Goal: Transaction & Acquisition: Purchase product/service

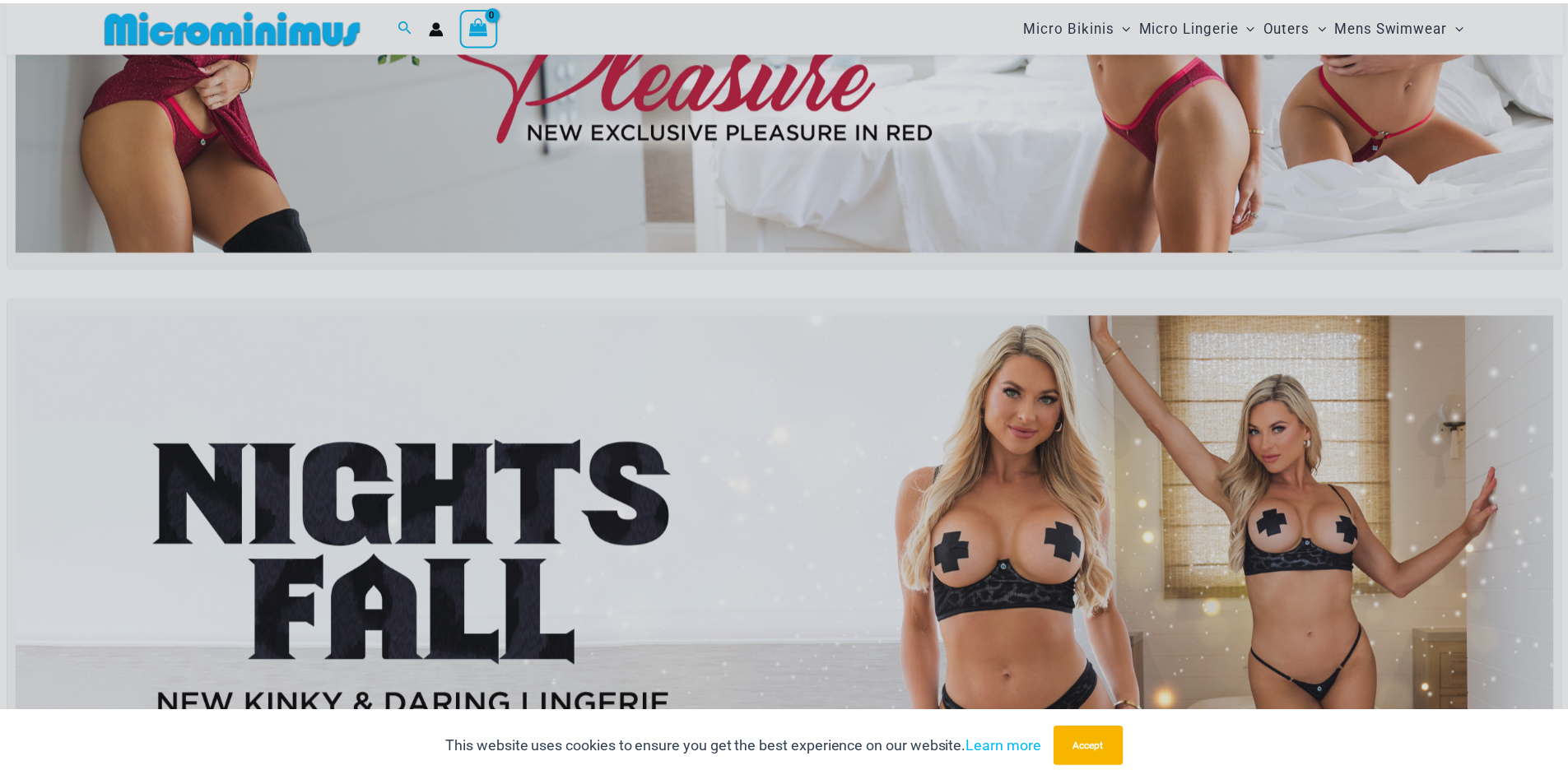
scroll to position [398, 0]
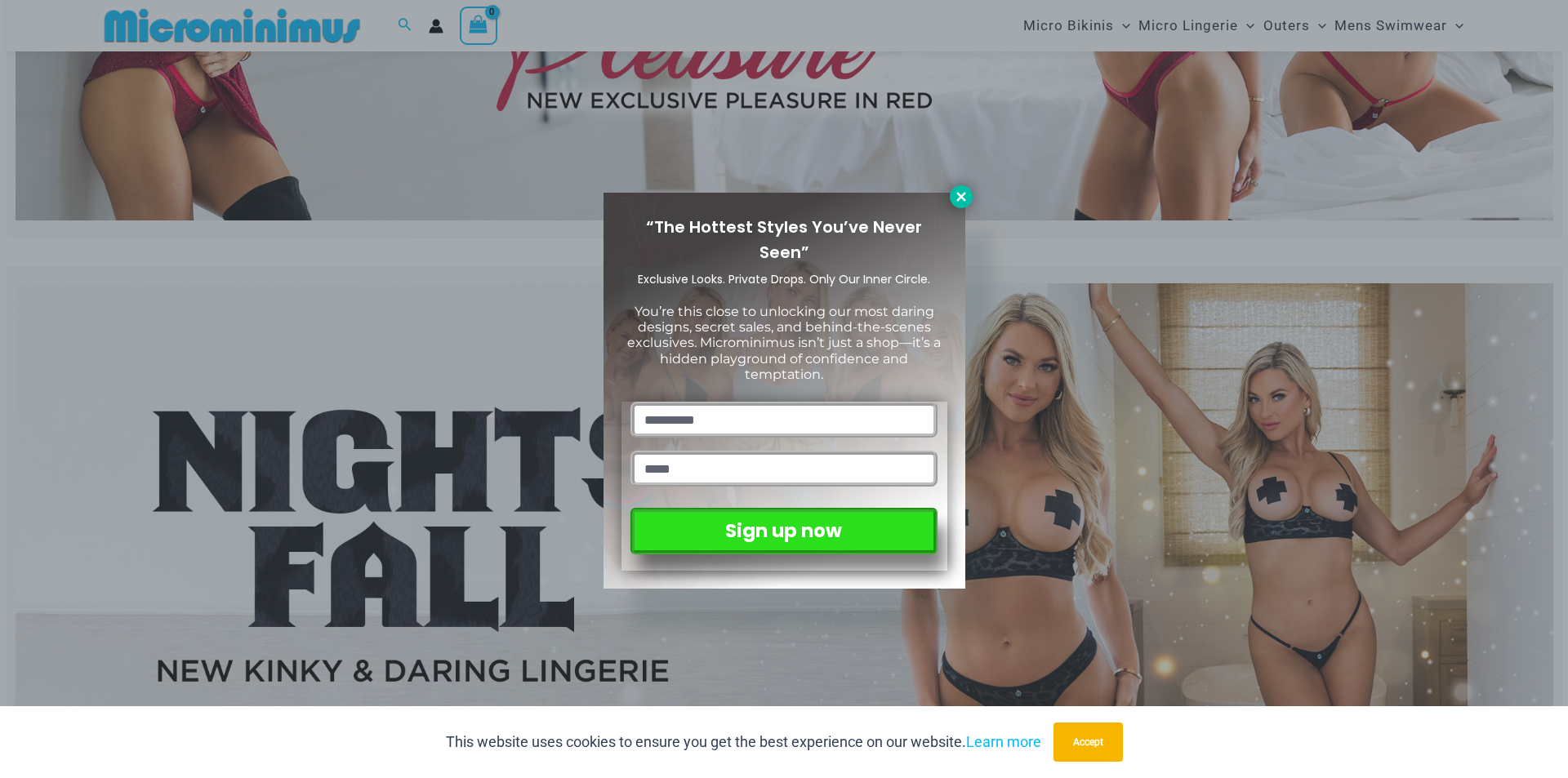
click at [950, 196] on button at bounding box center [961, 197] width 23 height 23
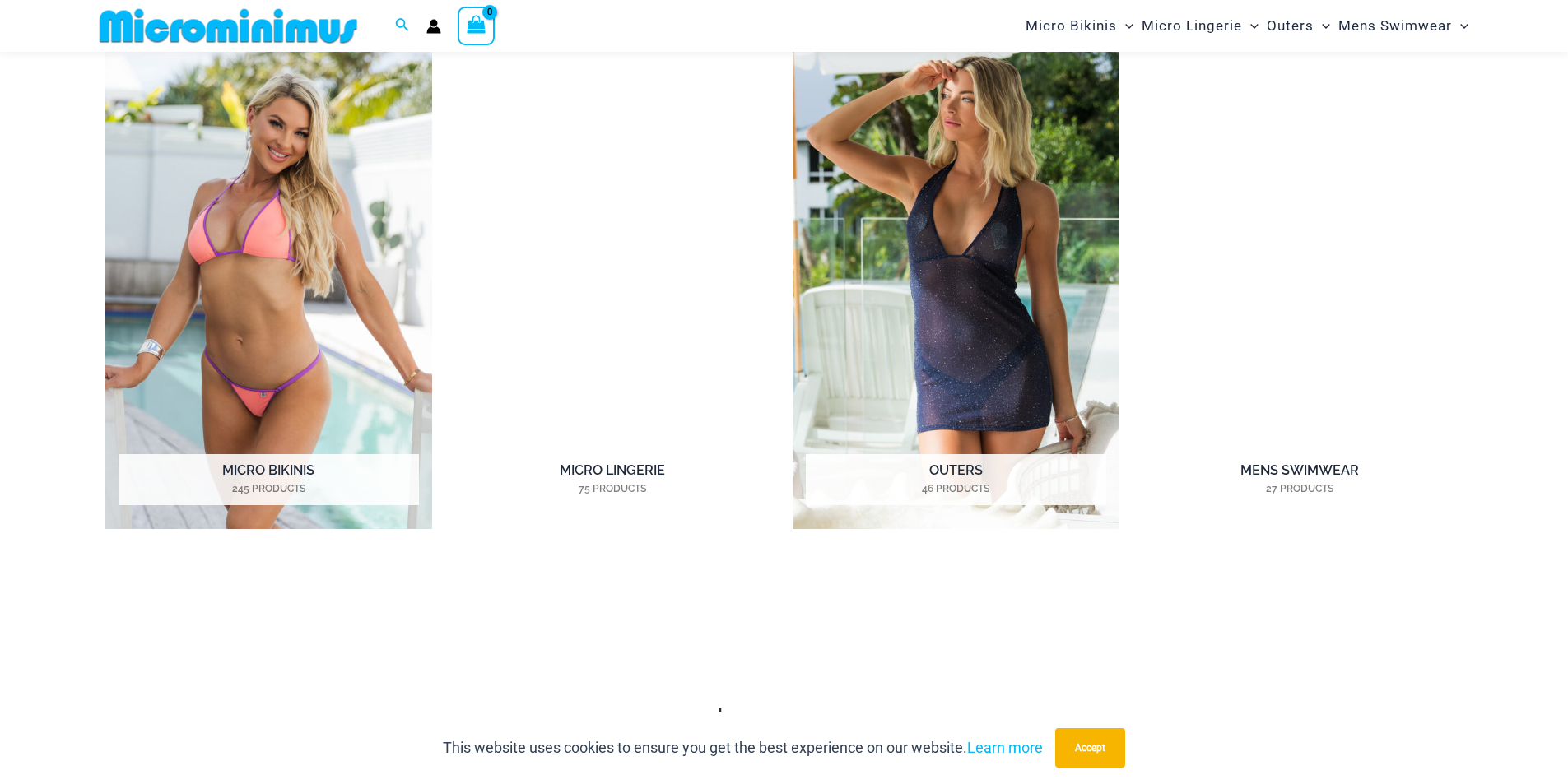
scroll to position [1550, 0]
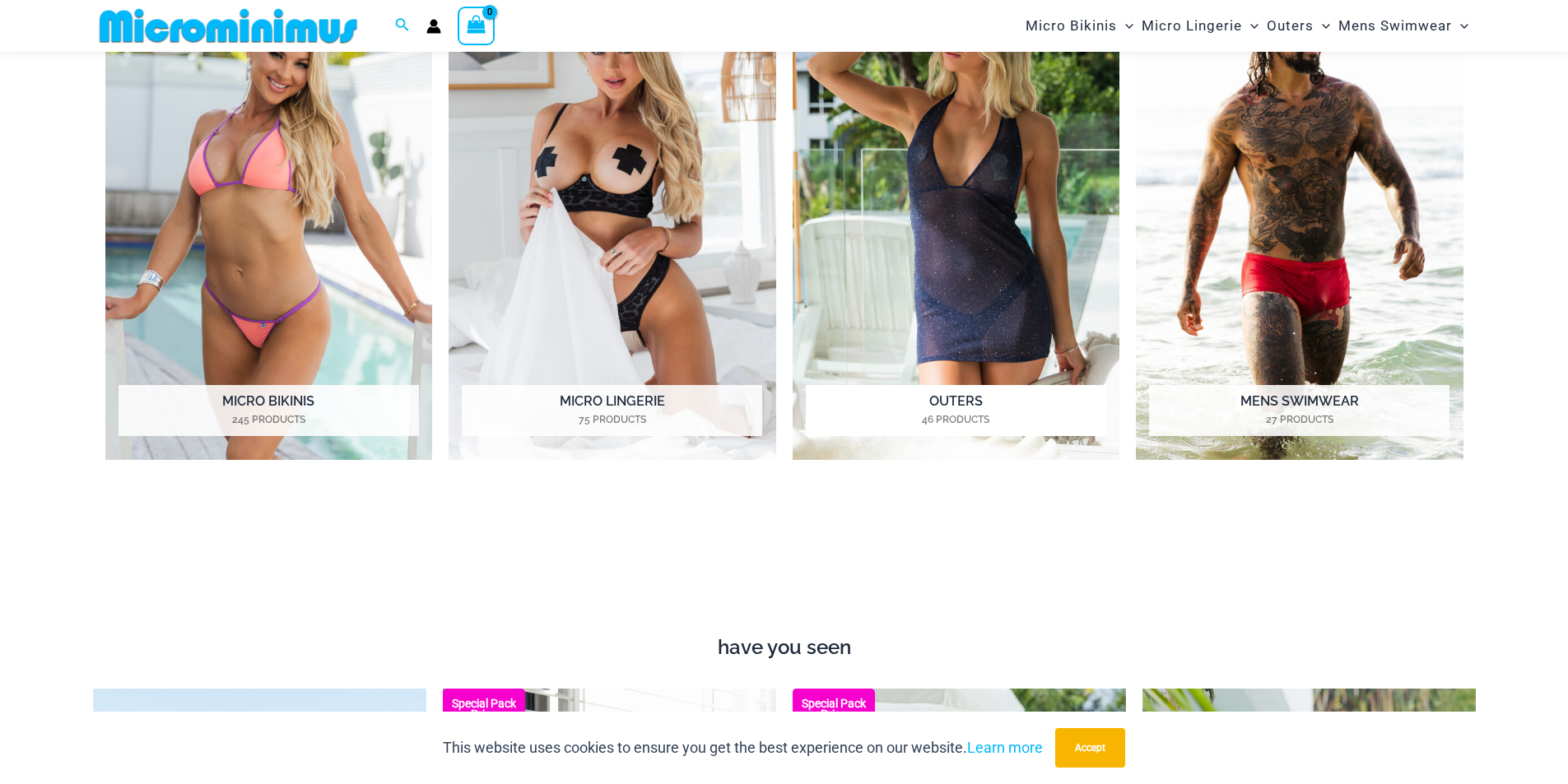
click at [970, 185] on img "Visit product category Outers" at bounding box center [956, 209] width 328 height 502
click at [640, 186] on img "Visit product category Micro Lingerie" at bounding box center [612, 209] width 328 height 502
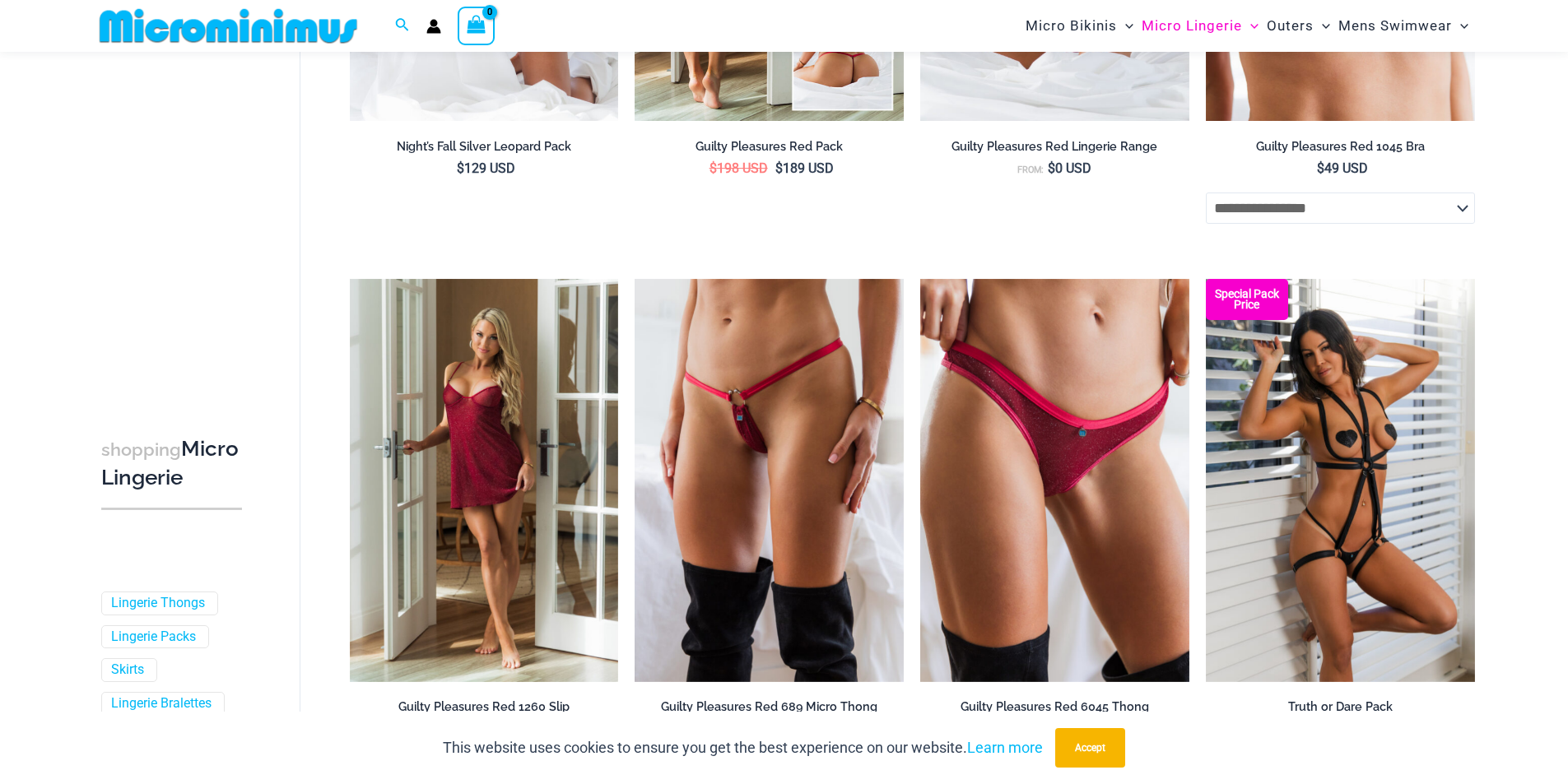
scroll to position [646, 0]
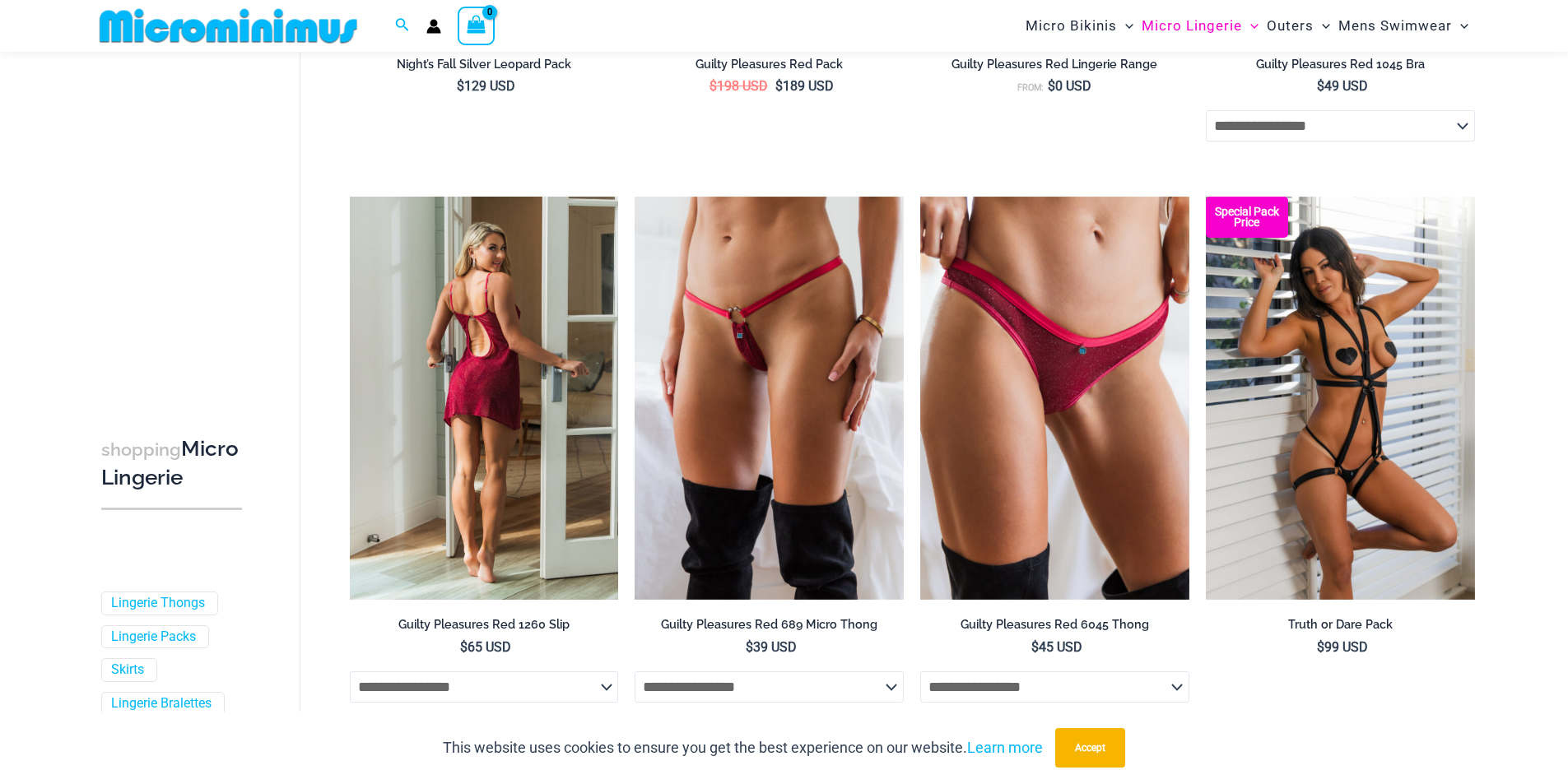
click at [512, 323] on img at bounding box center [484, 398] width 269 height 403
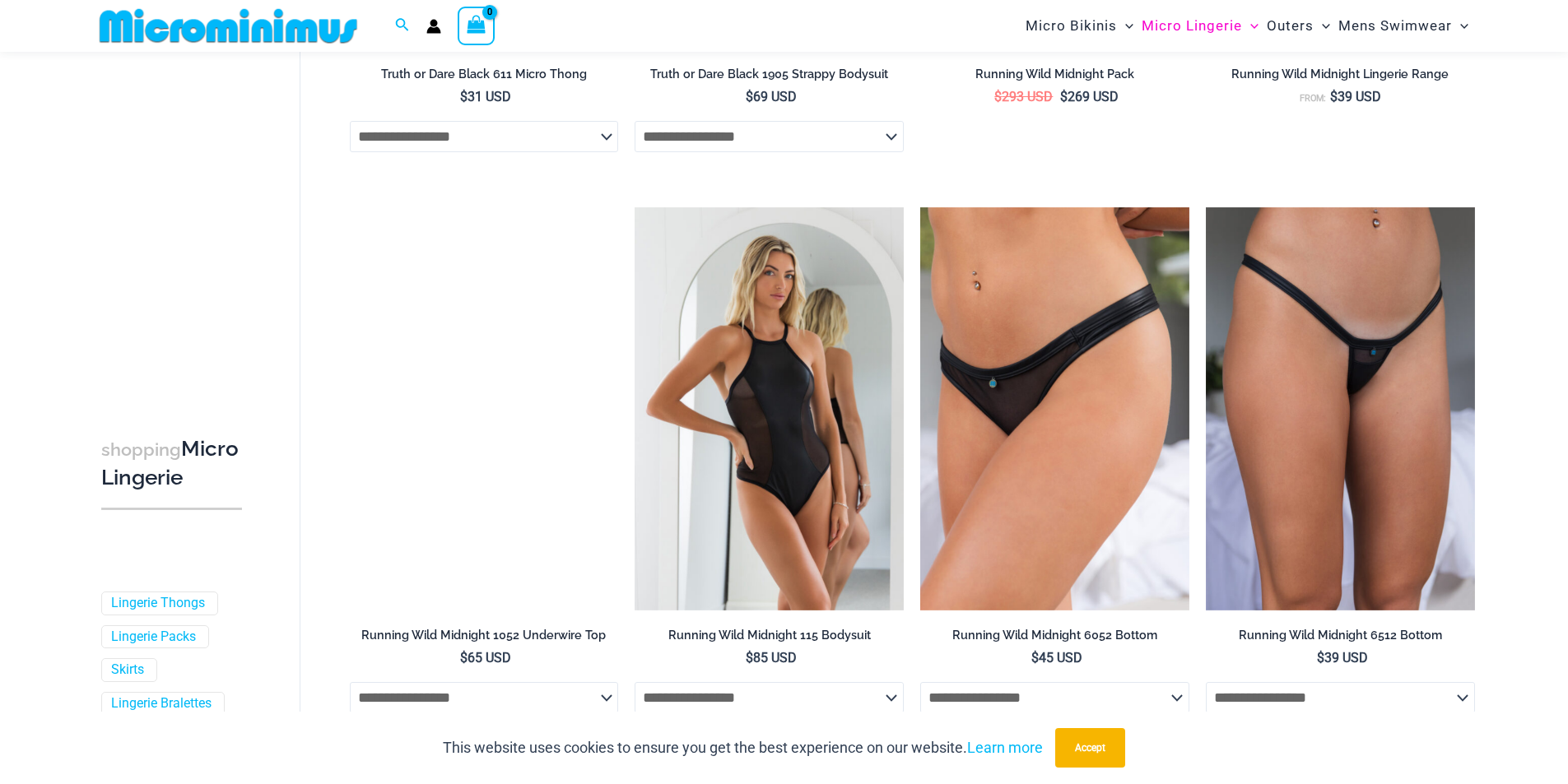
scroll to position [1797, 0]
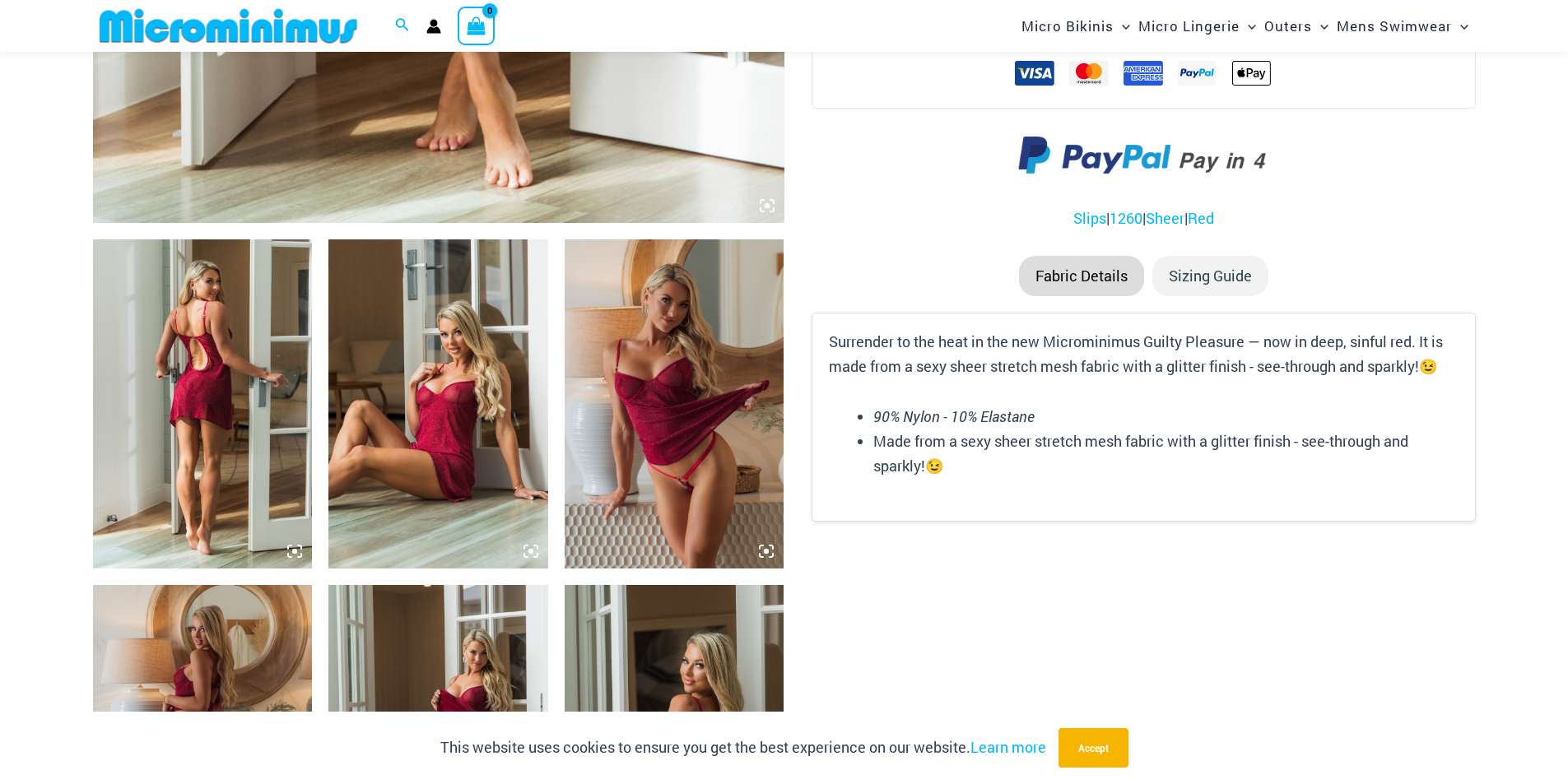
scroll to position [972, 0]
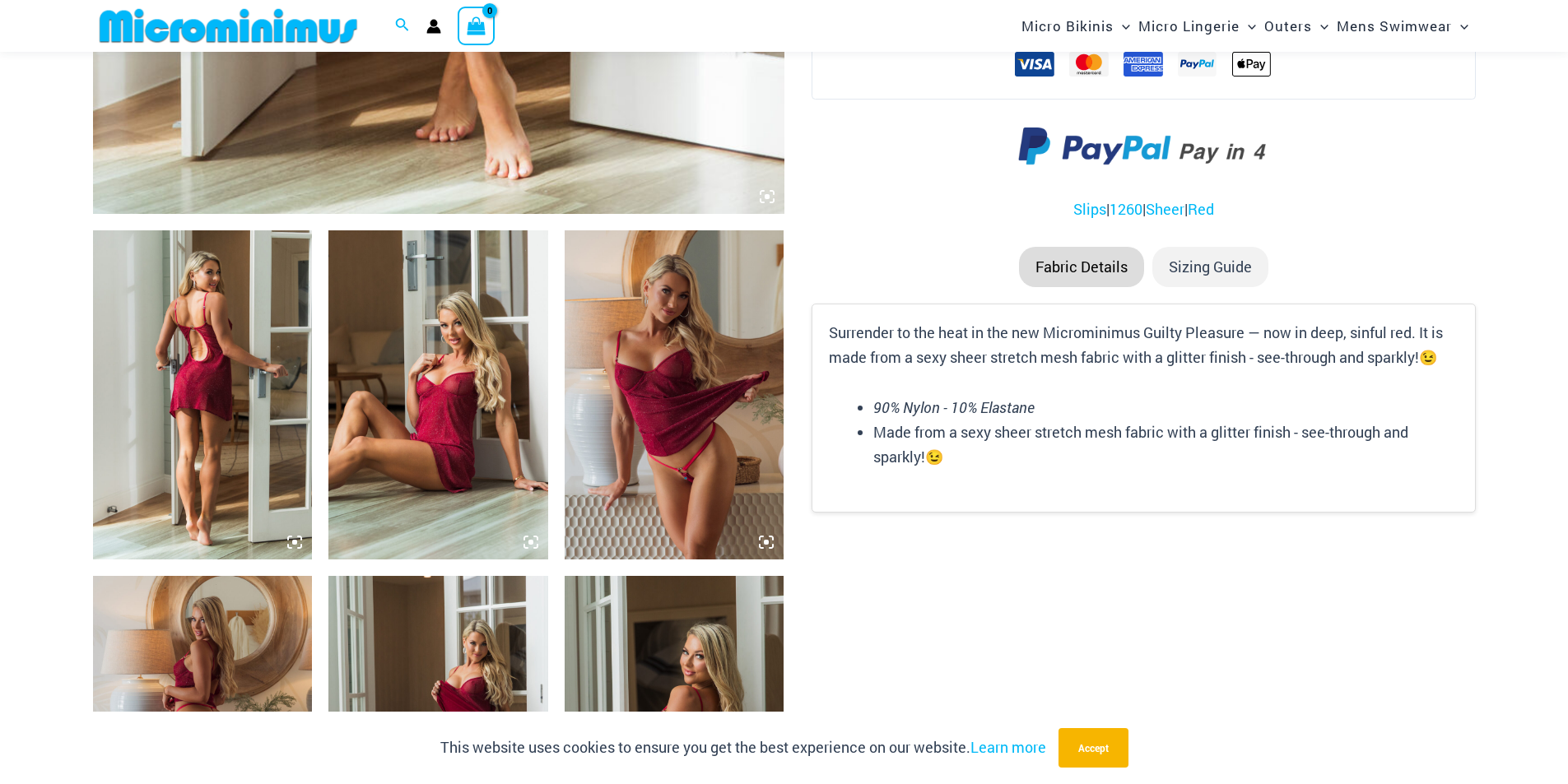
click at [271, 370] on img at bounding box center [203, 394] width 220 height 329
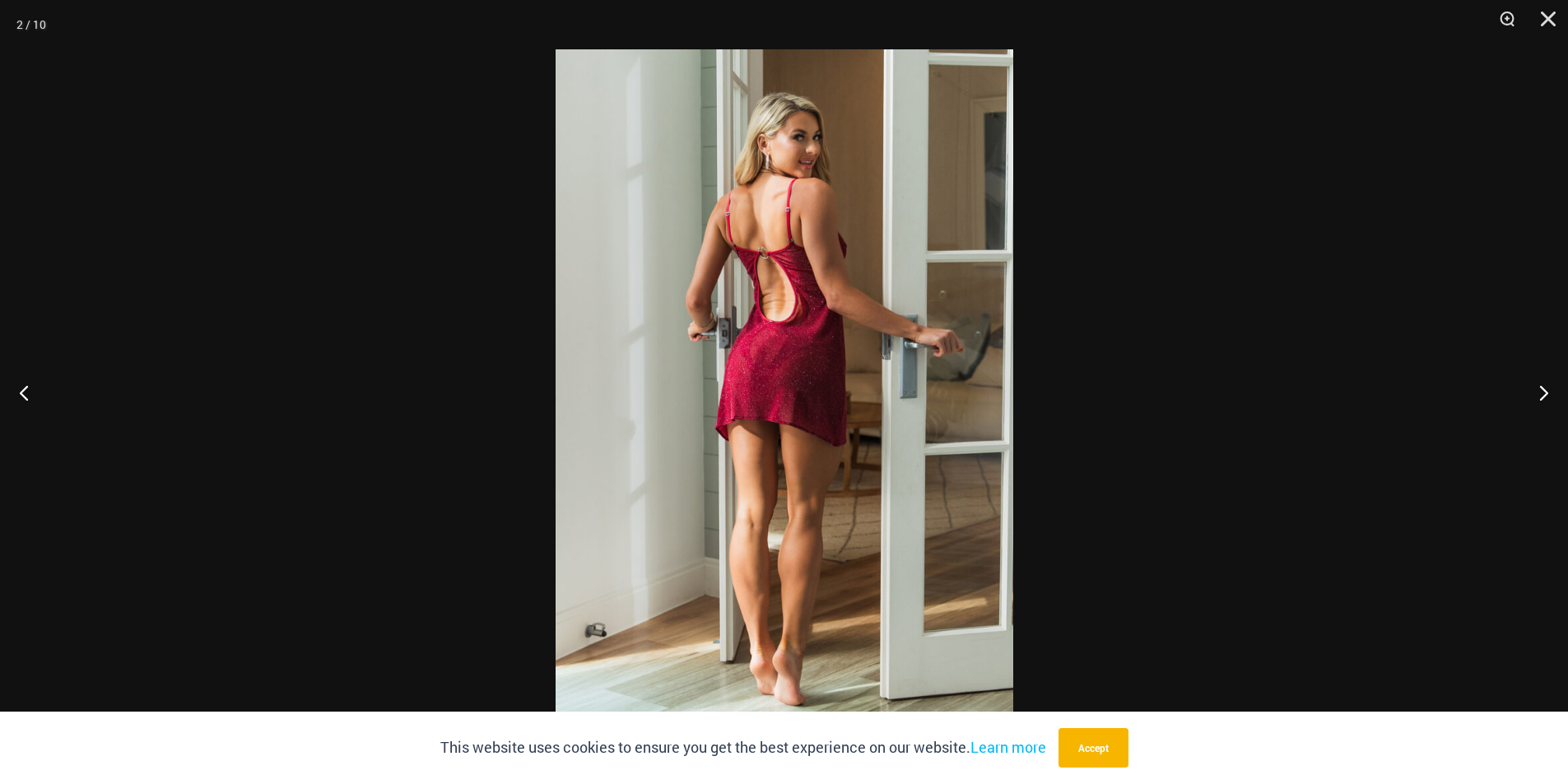
click at [753, 356] on img at bounding box center [784, 392] width 458 height 685
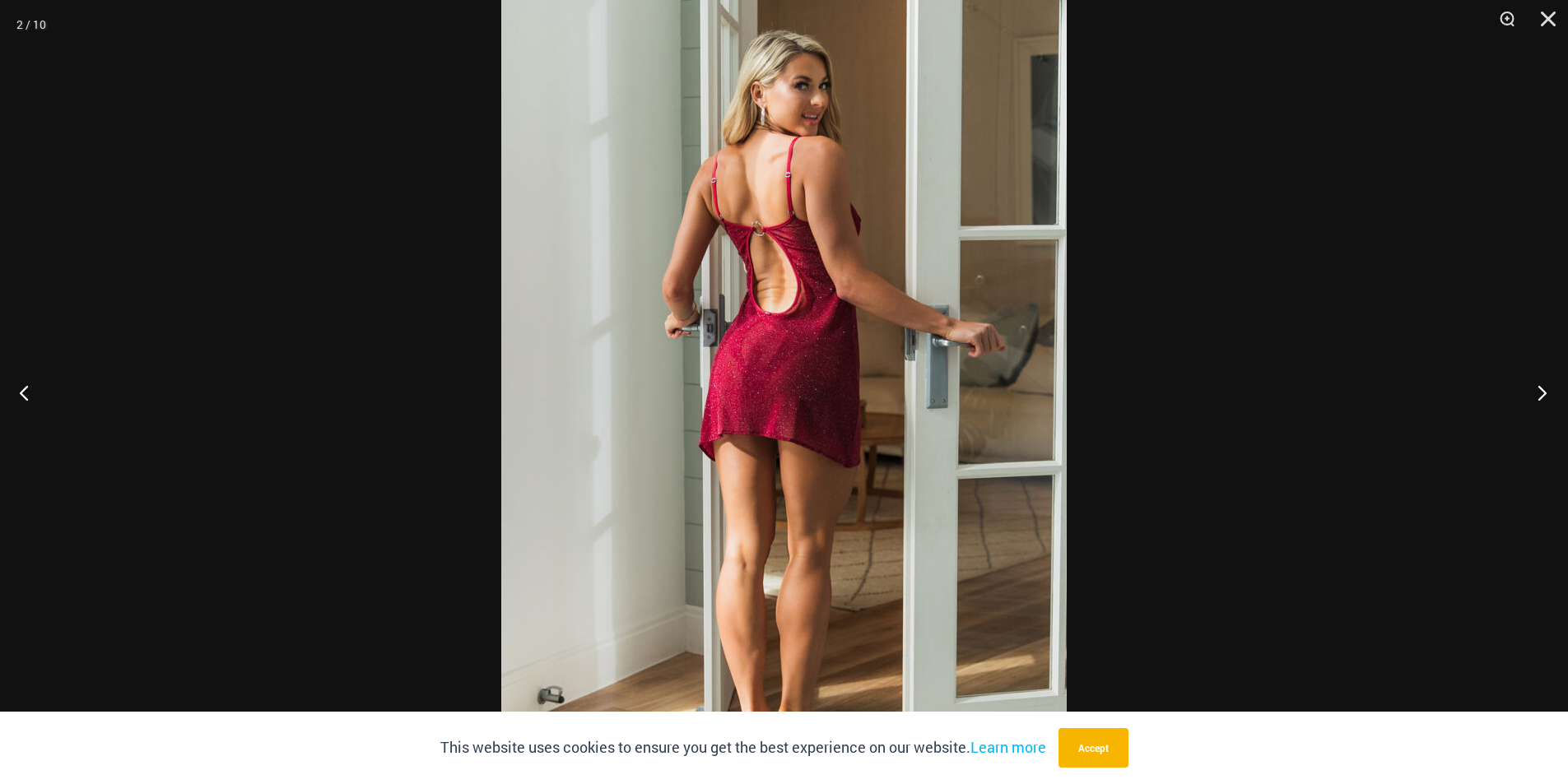
click at [1543, 393] on button "Next" at bounding box center [1537, 392] width 61 height 83
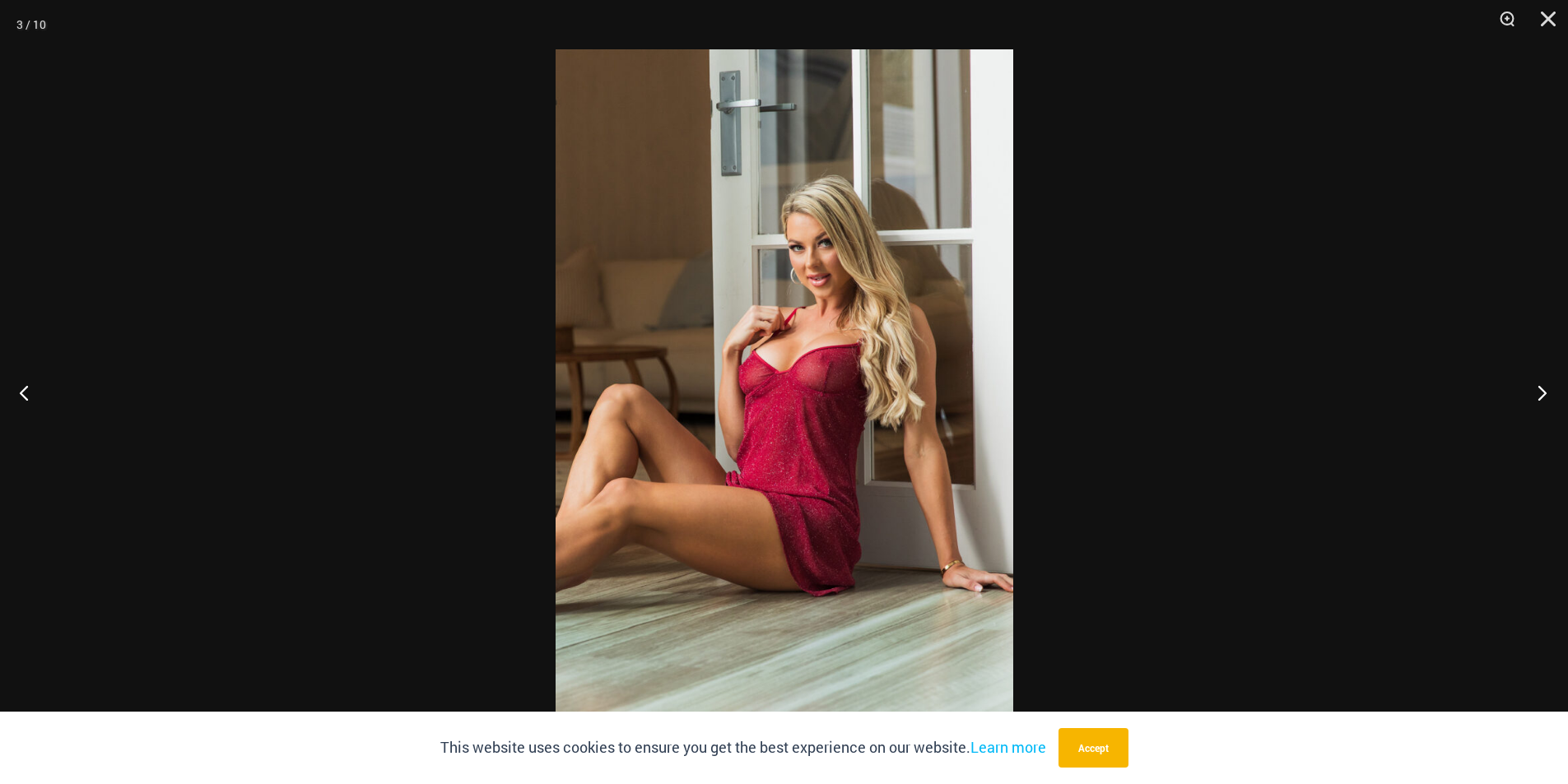
click at [1543, 392] on button "Next" at bounding box center [1537, 392] width 61 height 83
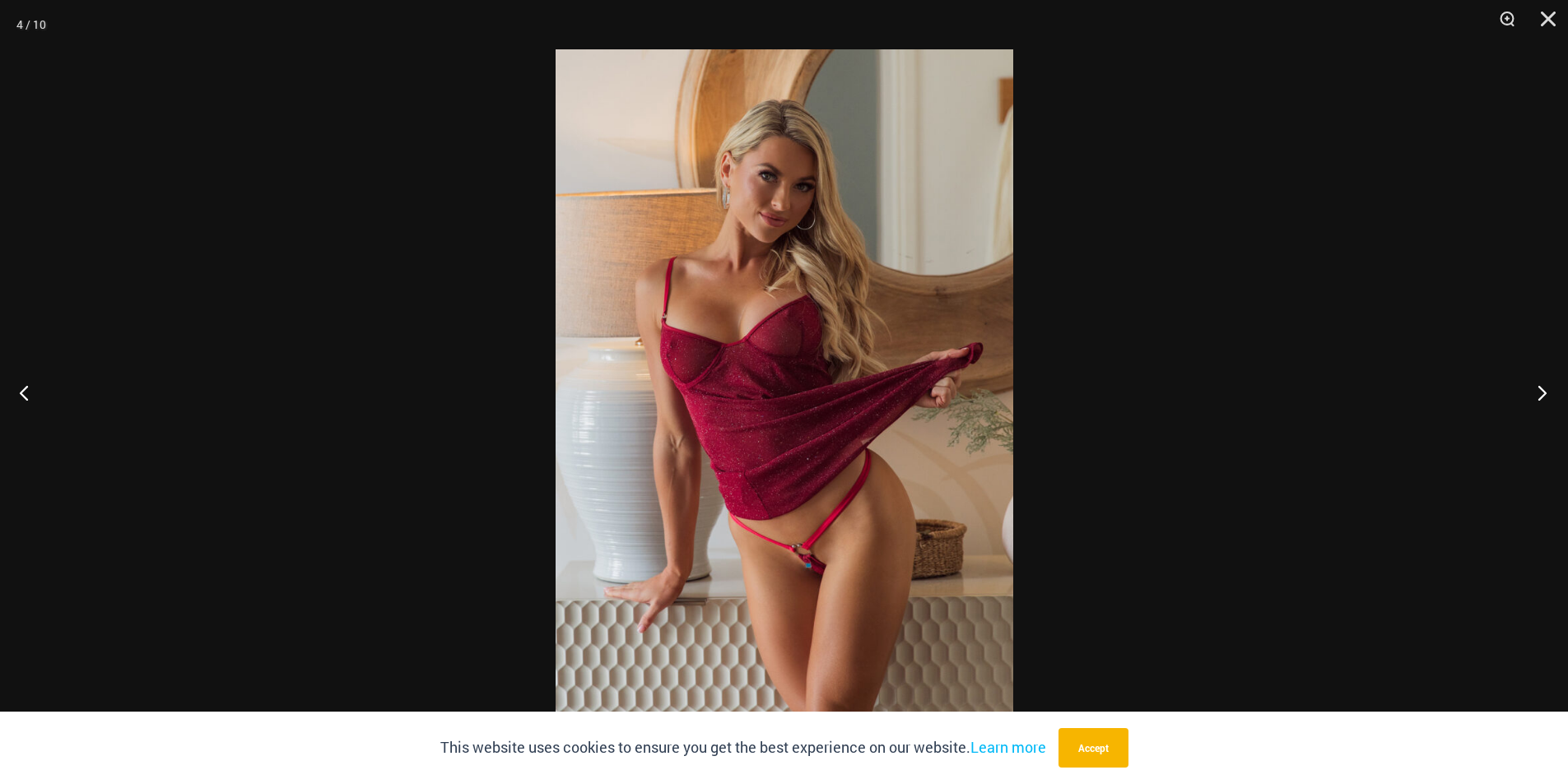
click at [1543, 392] on button "Next" at bounding box center [1537, 392] width 61 height 83
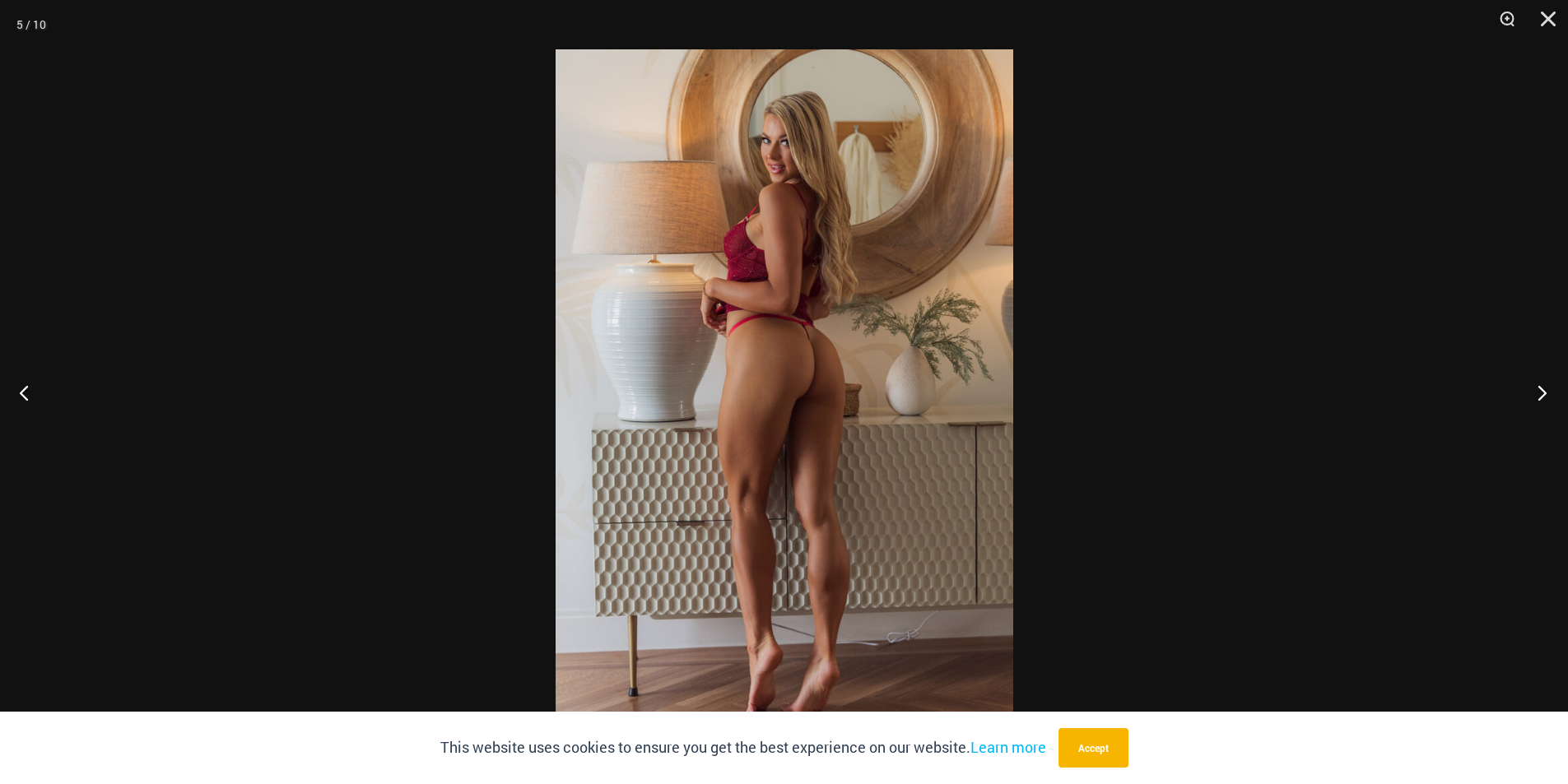
click at [1544, 390] on button "Next" at bounding box center [1537, 392] width 61 height 83
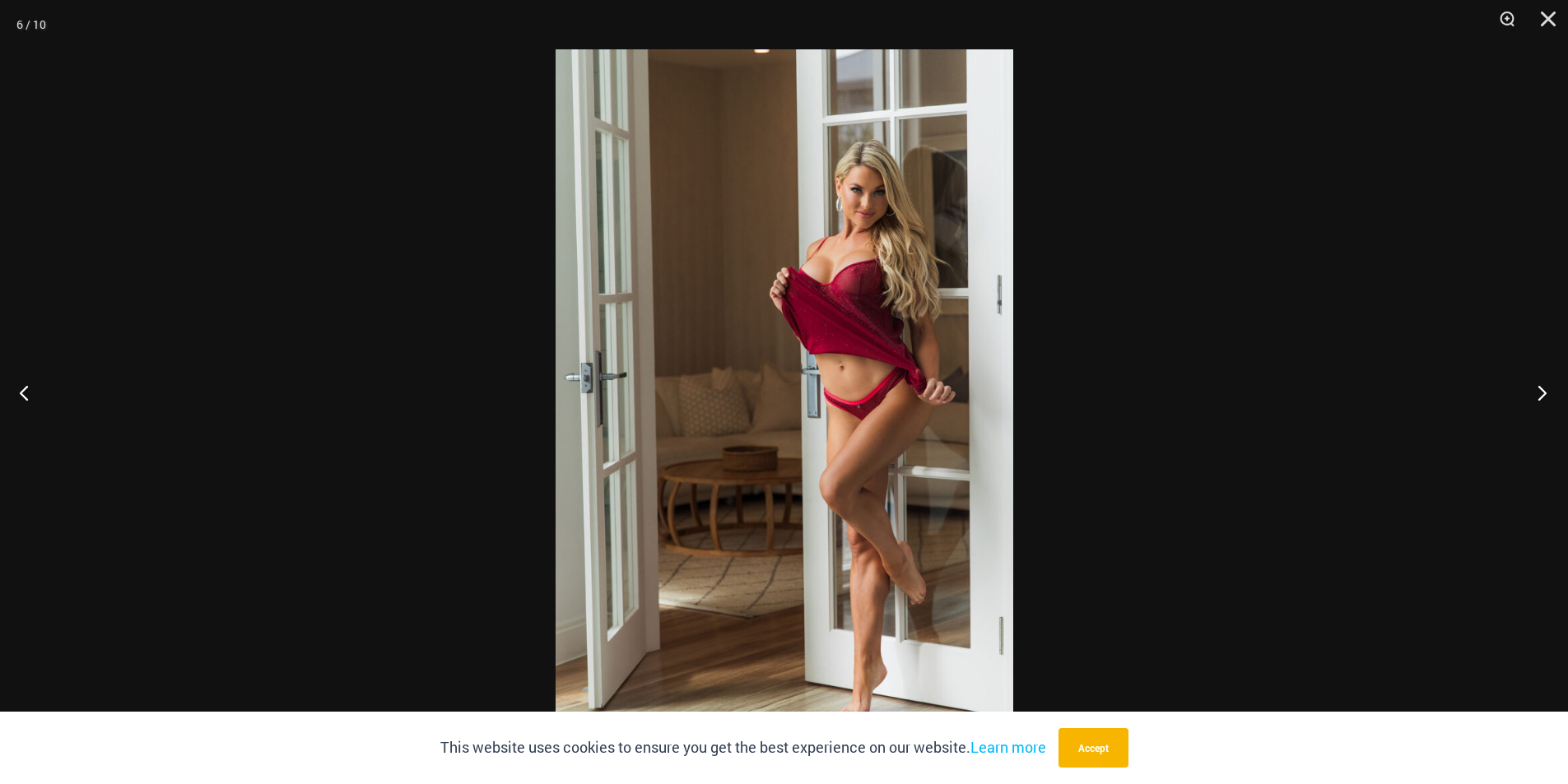
click at [1545, 390] on button "Next" at bounding box center [1537, 392] width 61 height 83
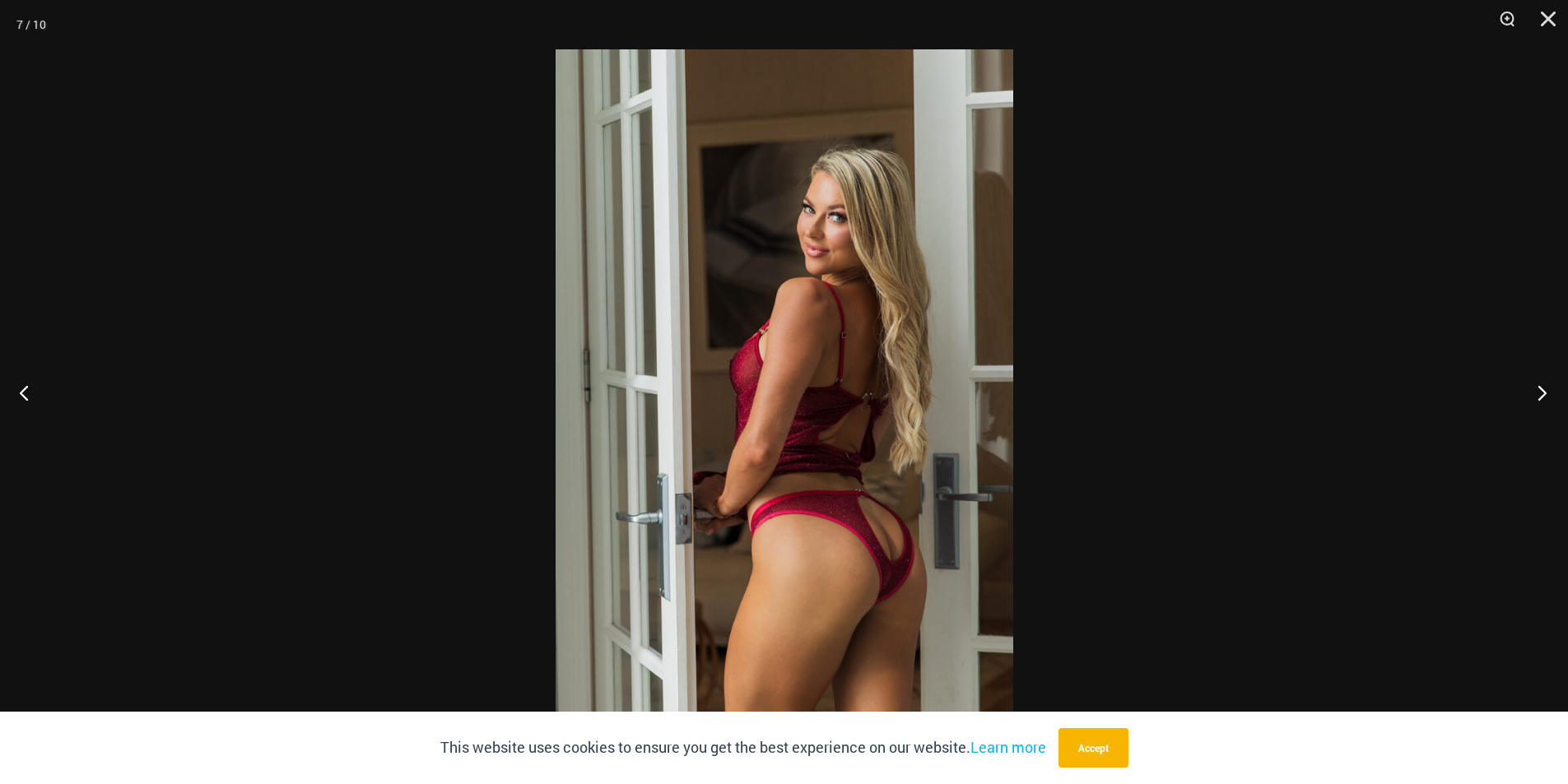
click at [1545, 390] on button "Next" at bounding box center [1537, 392] width 61 height 83
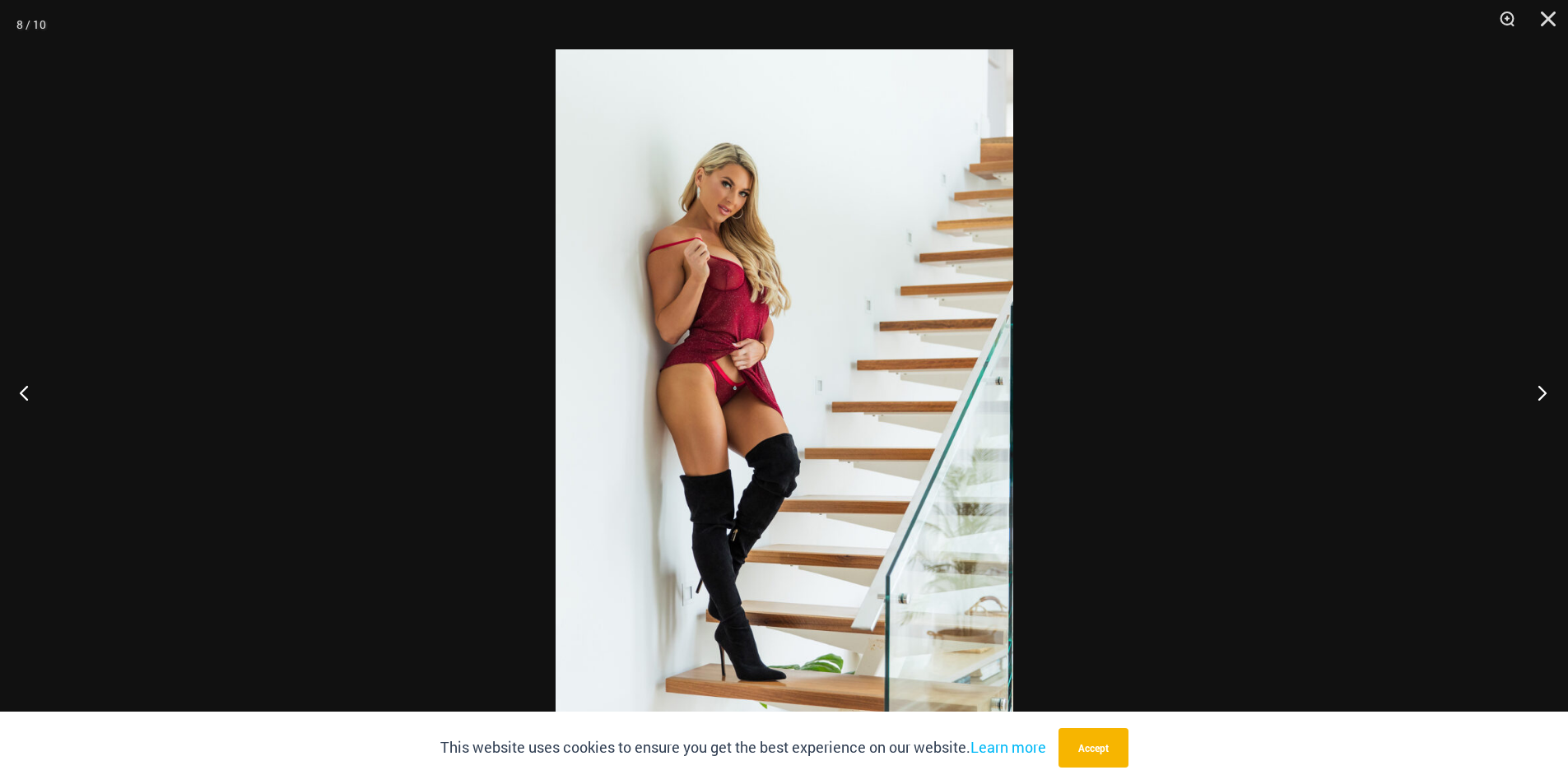
click at [1545, 390] on button "Next" at bounding box center [1537, 392] width 61 height 83
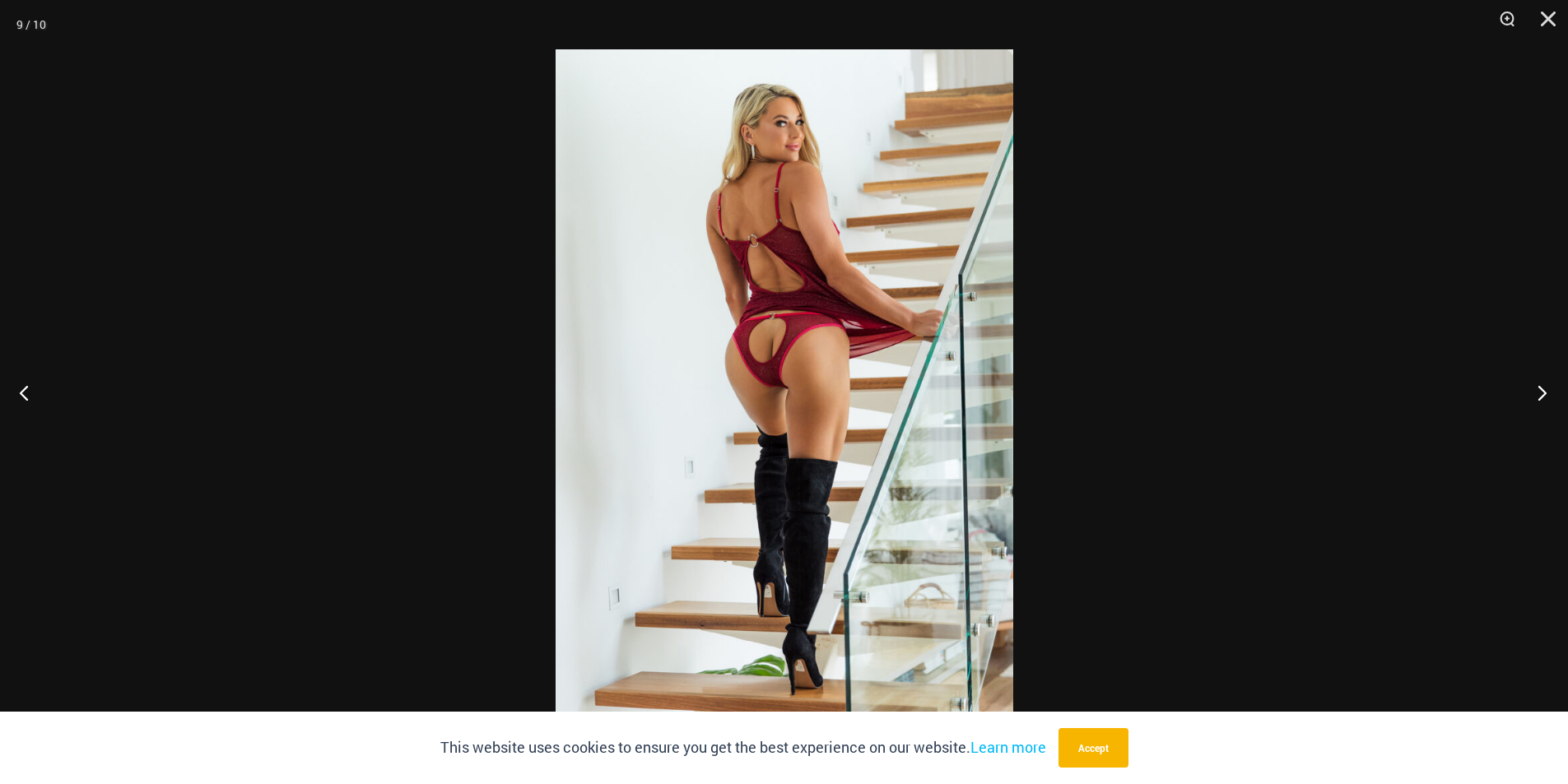
click at [1545, 390] on button "Next" at bounding box center [1537, 392] width 61 height 83
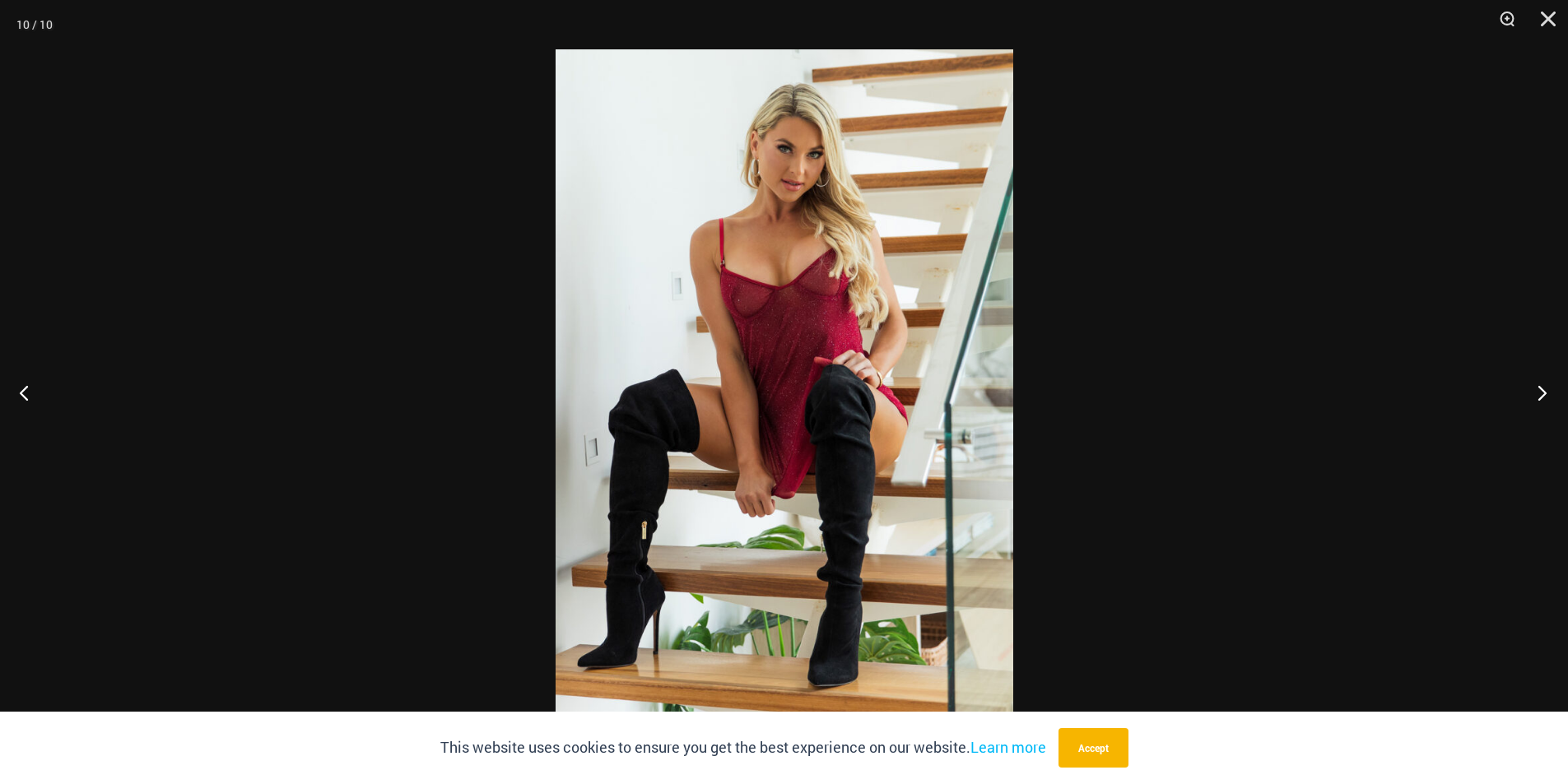
click at [1545, 390] on button "Next" at bounding box center [1537, 392] width 61 height 83
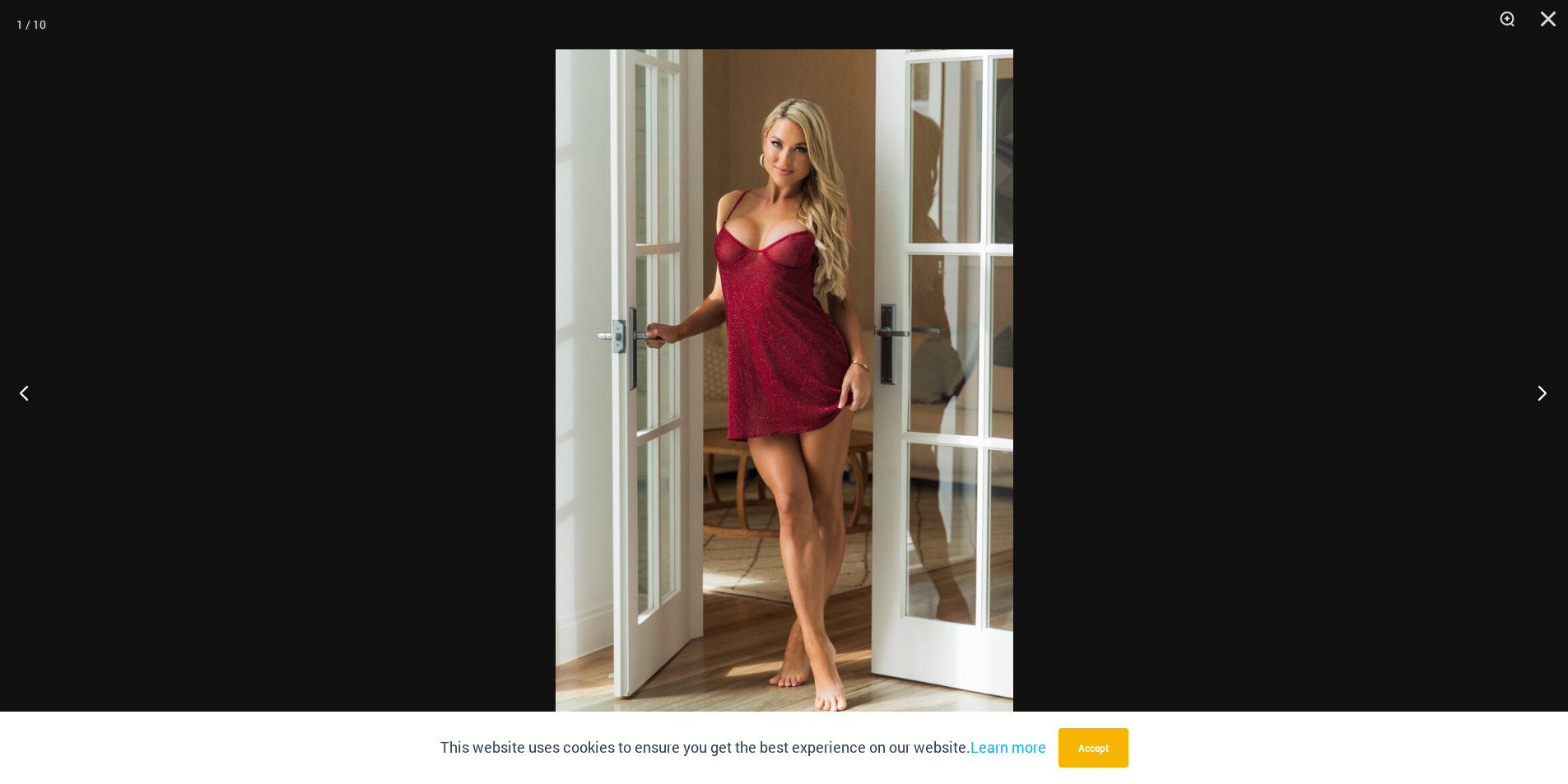
click at [1545, 390] on button "Next" at bounding box center [1537, 392] width 61 height 83
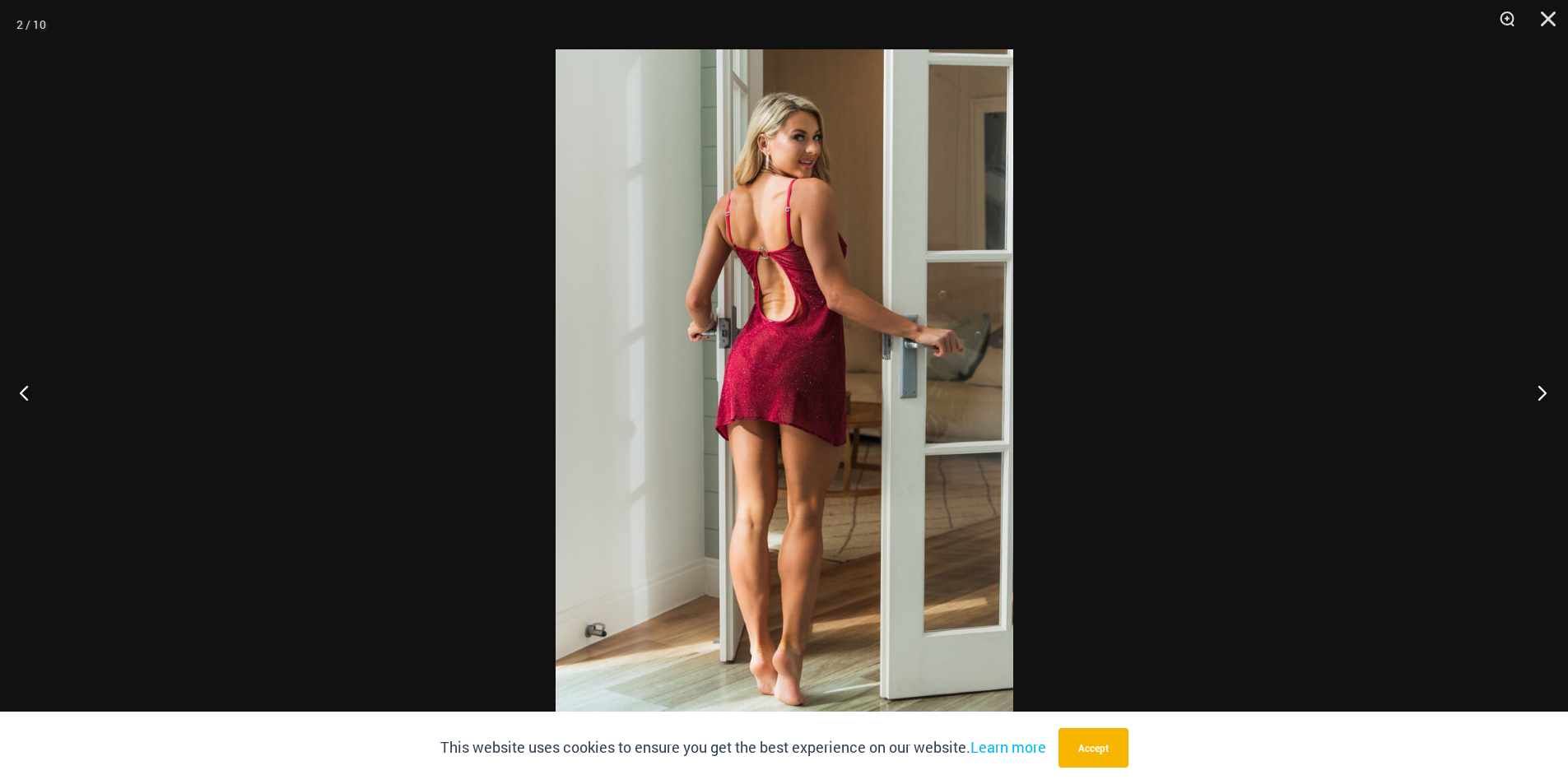
click at [1545, 390] on button "Next" at bounding box center [1537, 392] width 61 height 83
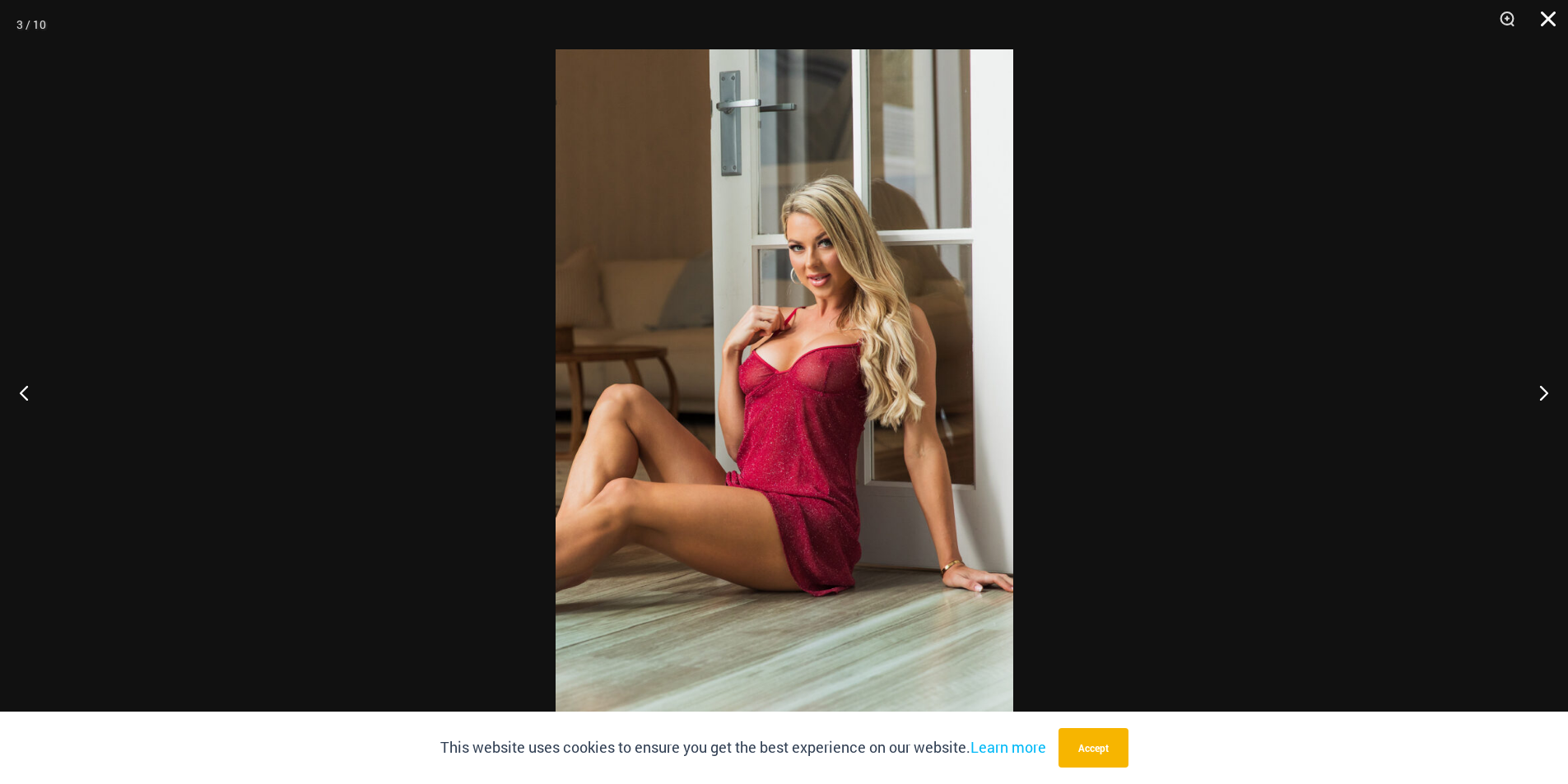
click at [1545, 15] on button "Close" at bounding box center [1542, 25] width 41 height 49
